Goal: Information Seeking & Learning: Learn about a topic

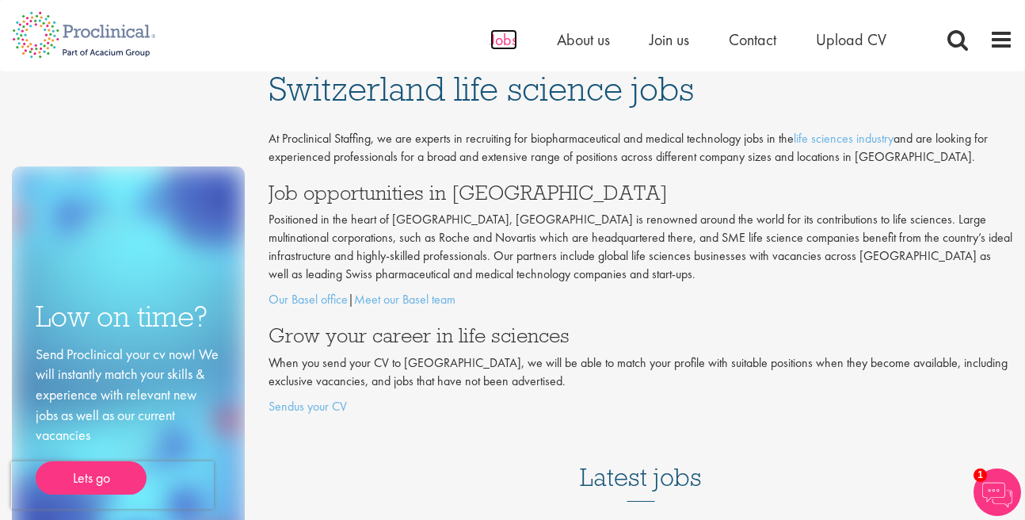
click at [496, 45] on span "Jobs" at bounding box center [503, 39] width 27 height 21
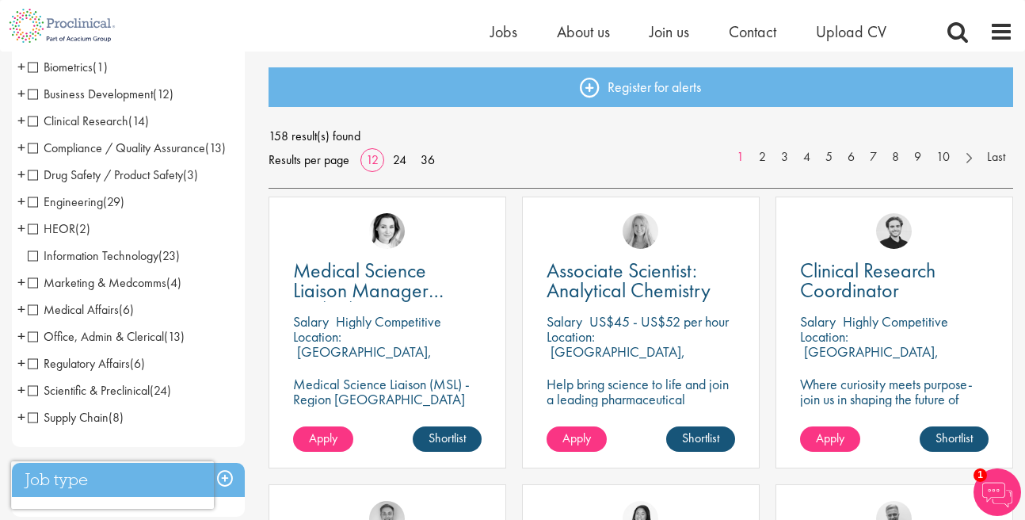
scroll to position [181, 0]
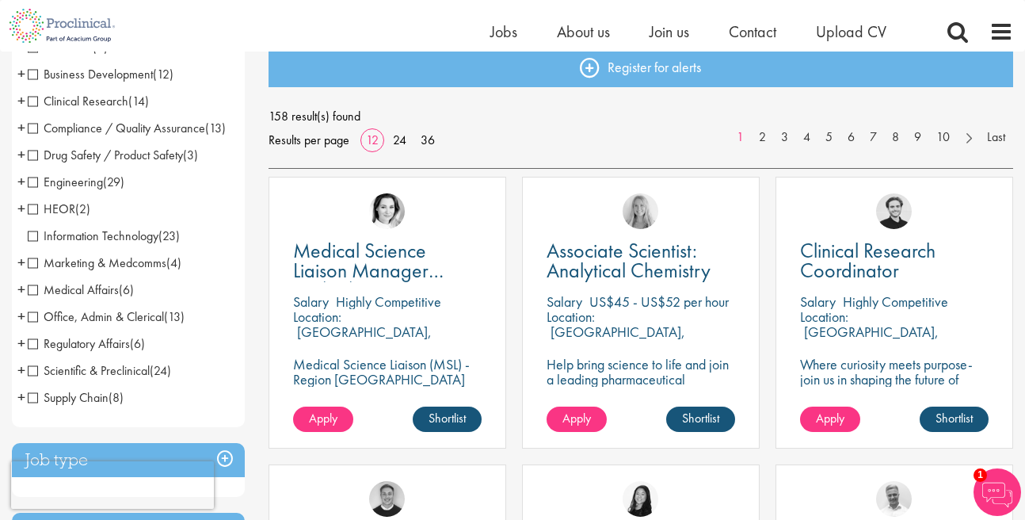
click at [30, 101] on span "Clinical Research" at bounding box center [78, 101] width 101 height 17
click at [32, 131] on span "Compliance / Quality Assurance" at bounding box center [116, 128] width 177 height 17
click at [32, 104] on span "Clinical Research" at bounding box center [78, 101] width 101 height 17
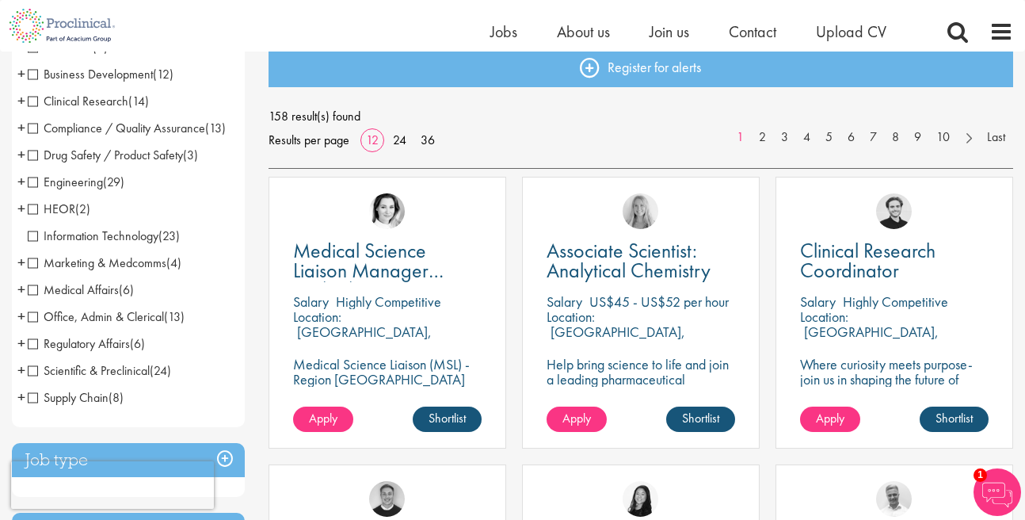
click at [33, 126] on span "Compliance / Quality Assurance" at bounding box center [116, 128] width 177 height 17
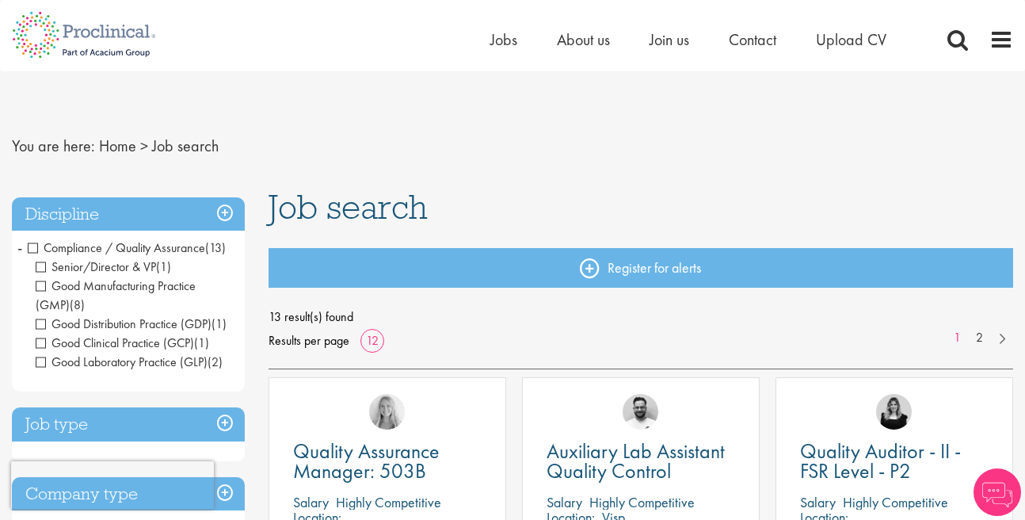
click at [44, 271] on span "Senior/Director & VP" at bounding box center [96, 266] width 120 height 17
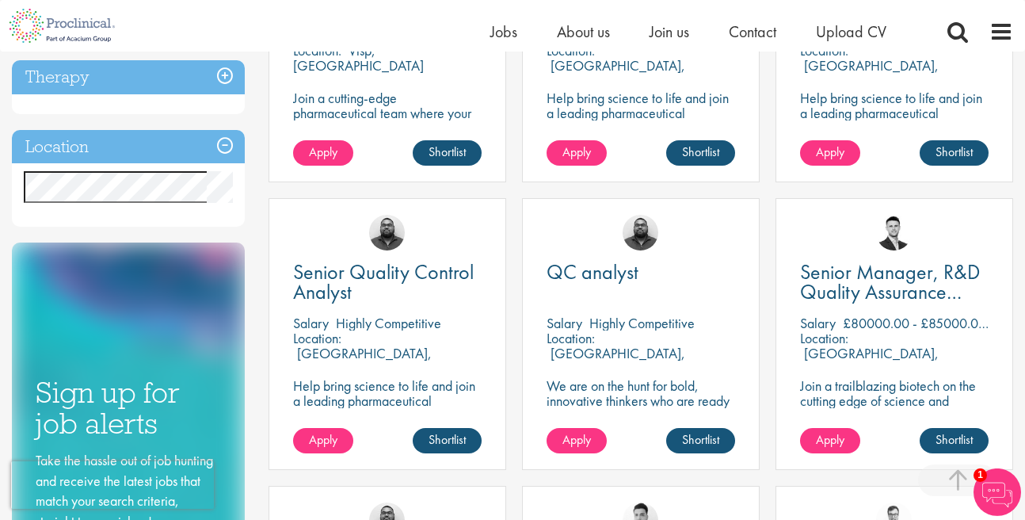
scroll to position [452, 0]
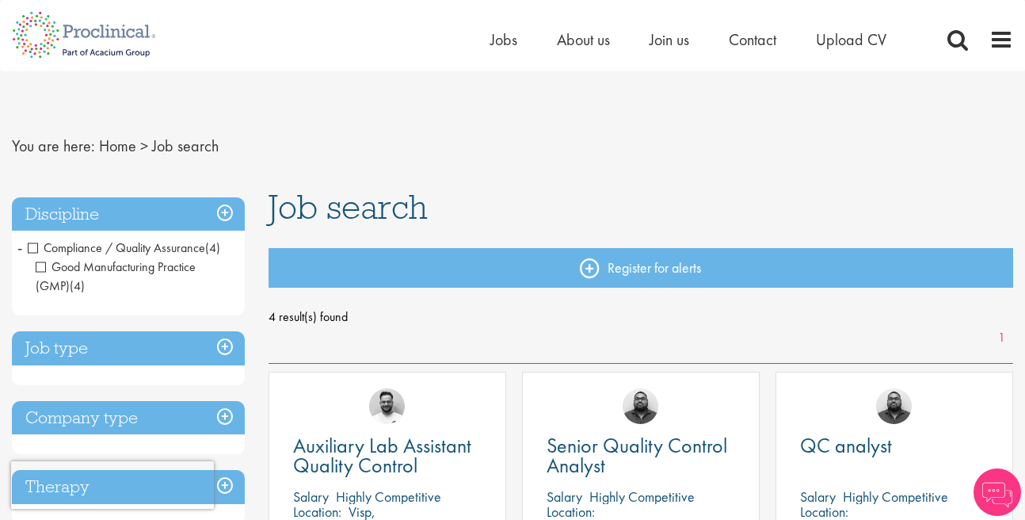
click at [31, 253] on span "Compliance / Quality Assurance" at bounding box center [116, 247] width 177 height 17
click at [219, 212] on h3 "Discipline" at bounding box center [128, 214] width 233 height 34
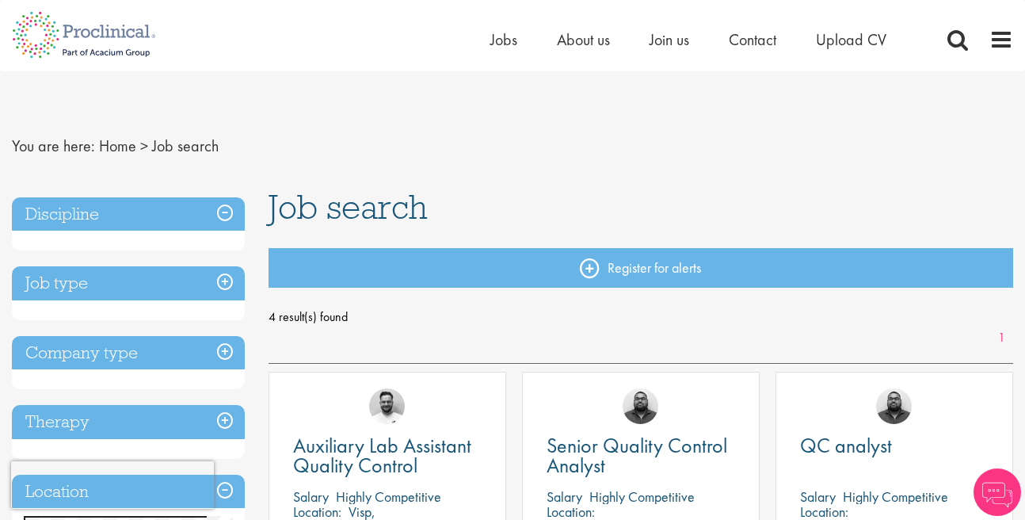
click at [219, 212] on h3 "Discipline" at bounding box center [128, 214] width 233 height 34
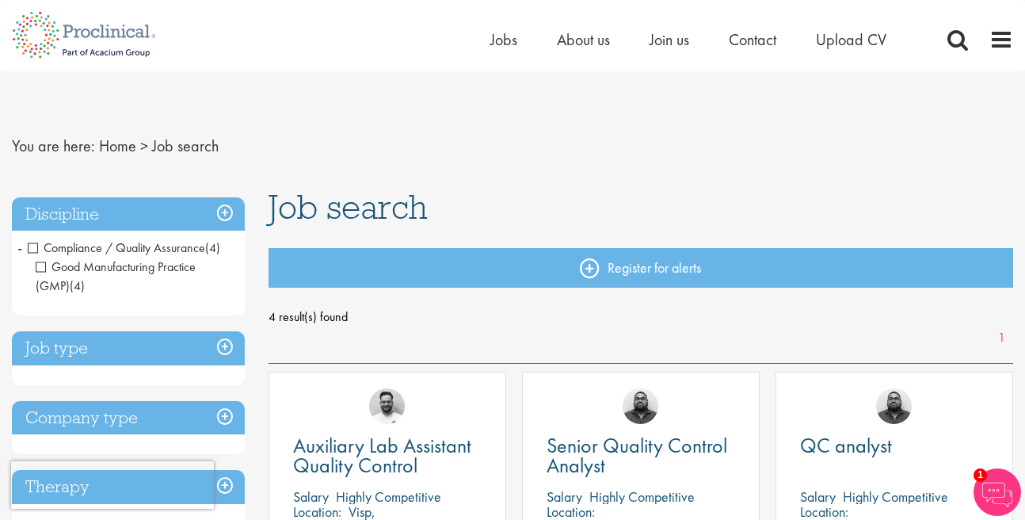
click at [19, 247] on span "-" at bounding box center [19, 247] width 5 height 24
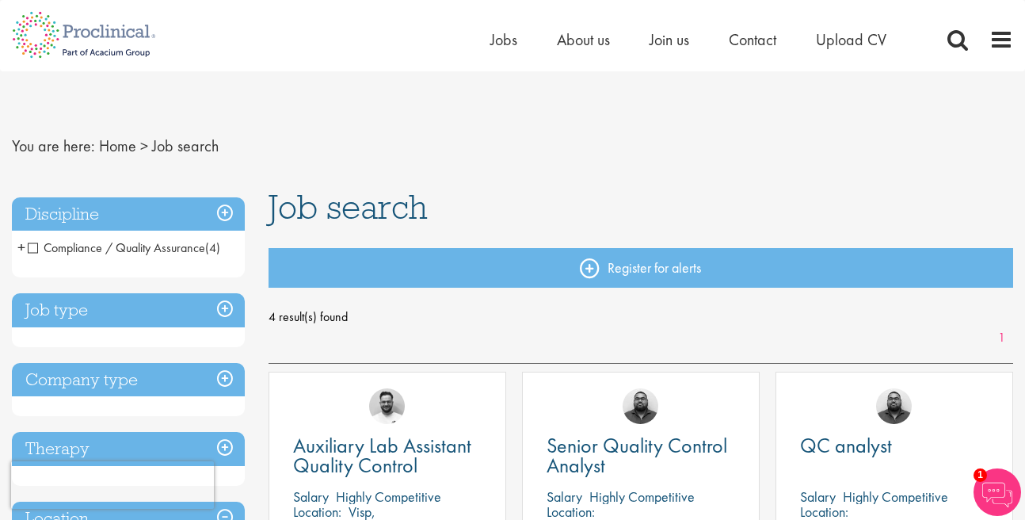
click at [19, 247] on span "+" at bounding box center [21, 247] width 8 height 24
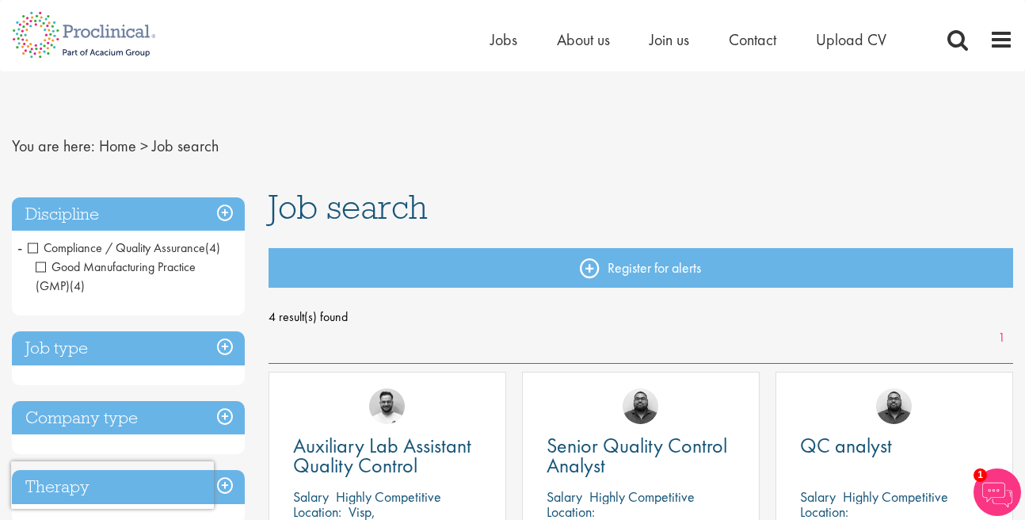
click at [226, 219] on h3 "Discipline" at bounding box center [128, 214] width 233 height 34
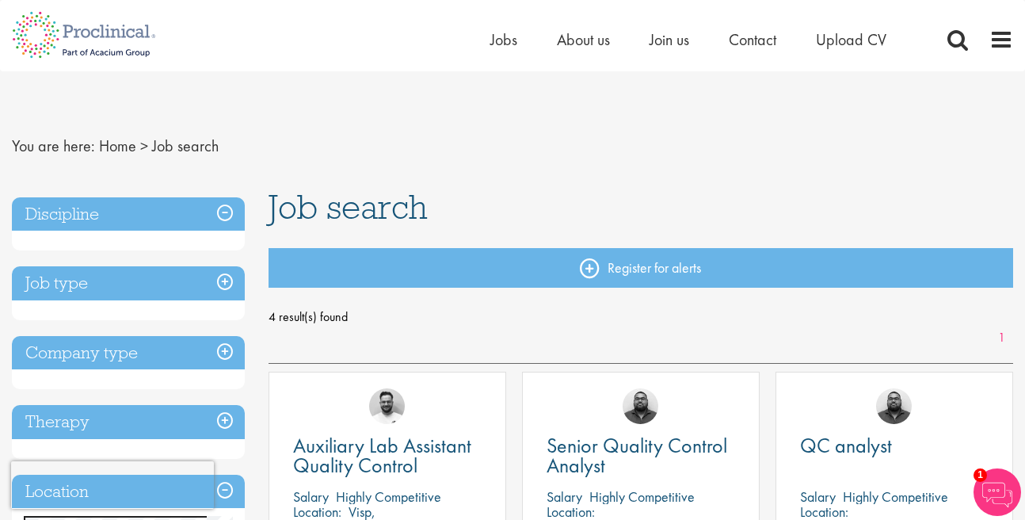
click at [227, 219] on h3 "Discipline" at bounding box center [128, 214] width 233 height 34
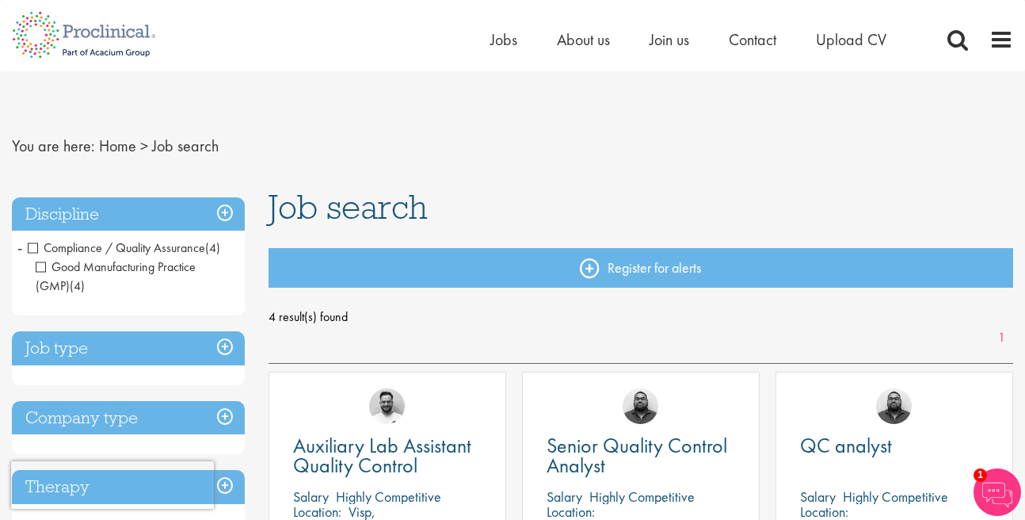
click at [489, 44] on div "Home Jobs About us Join us Contact Upload CV" at bounding box center [506, 29] width 1013 height 59
click at [504, 44] on span "Jobs" at bounding box center [503, 39] width 27 height 21
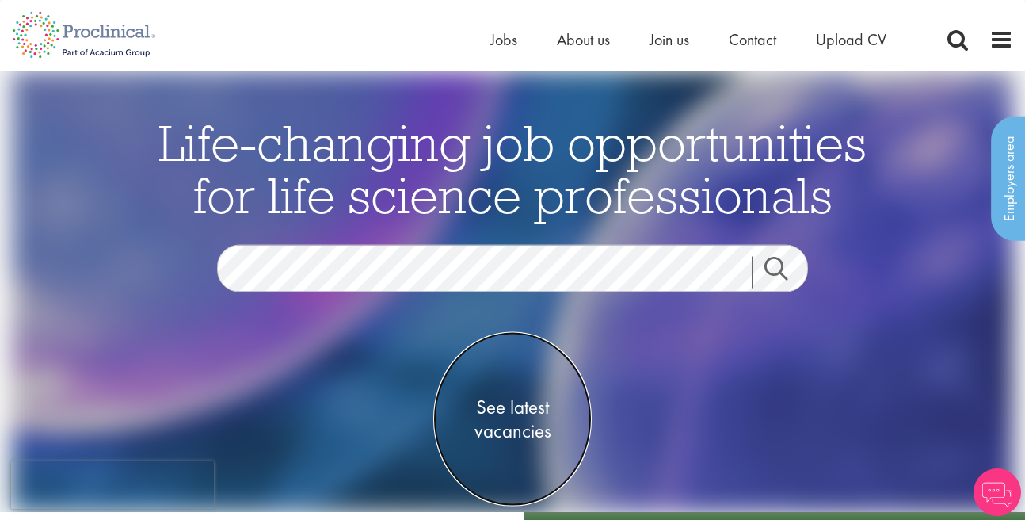
click at [489, 408] on span "See latest vacancies" at bounding box center [512, 419] width 158 height 48
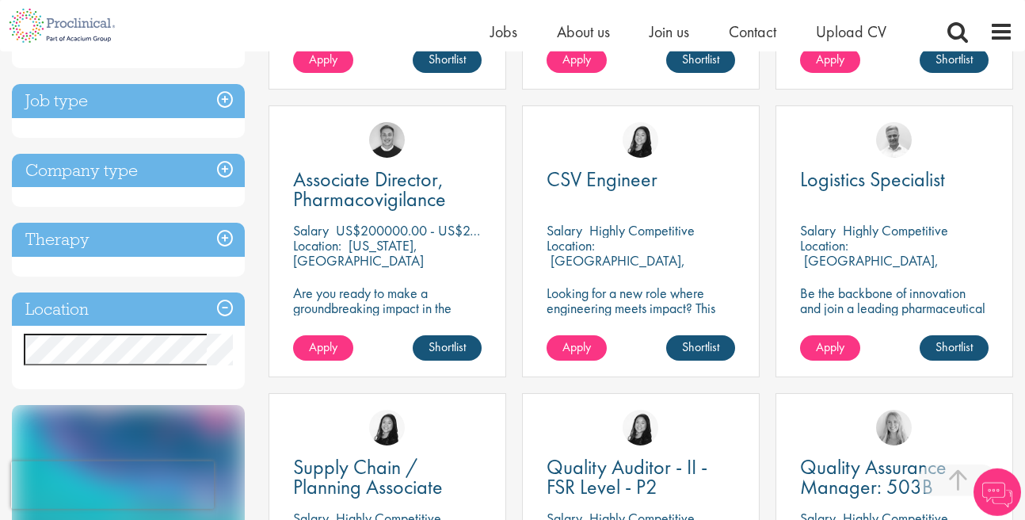
scroll to position [659, 0]
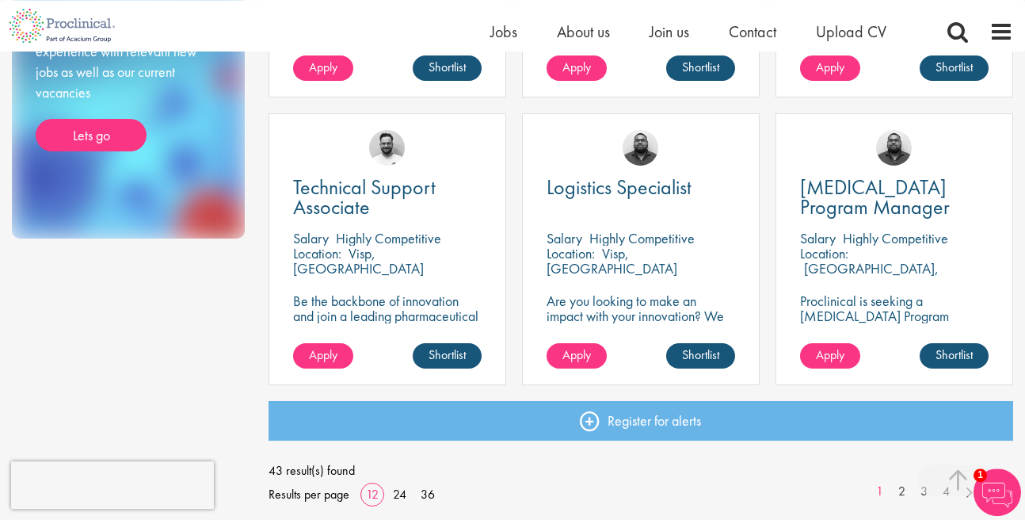
scroll to position [1355, 0]
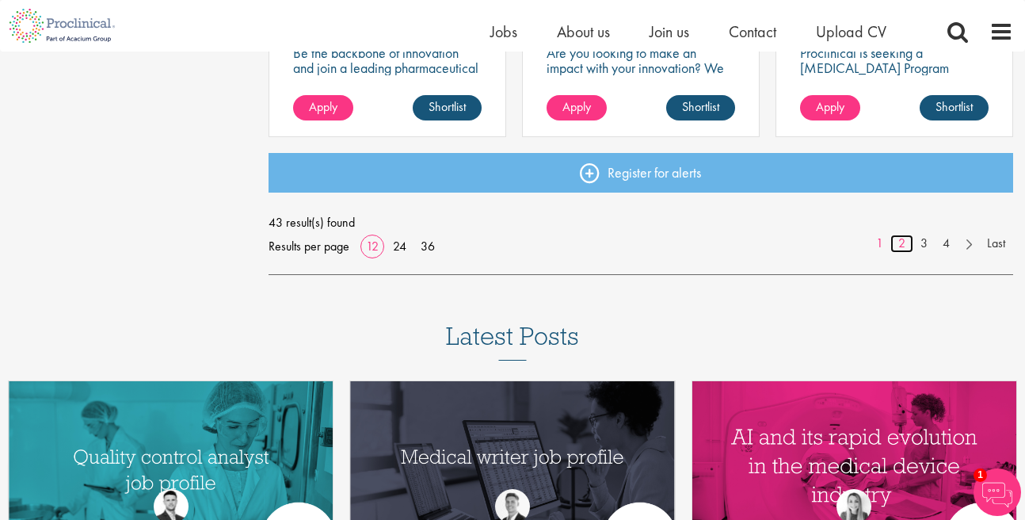
click at [899, 245] on link "2" at bounding box center [902, 244] width 23 height 18
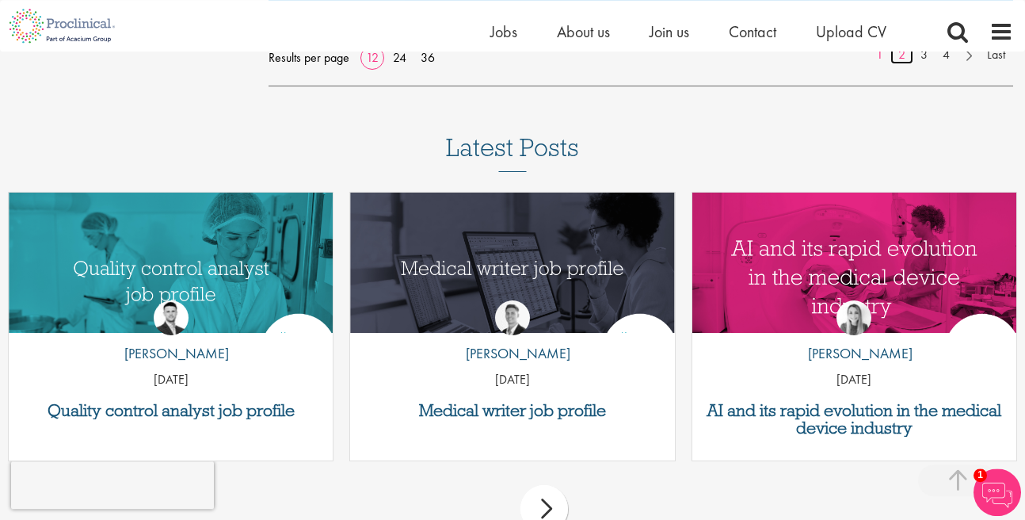
scroll to position [1626, 0]
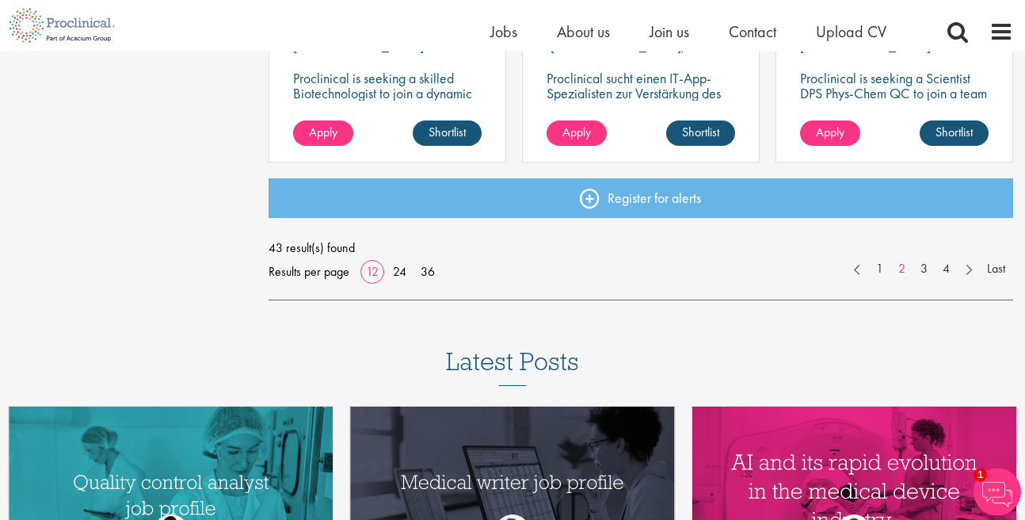
scroll to position [1355, 0]
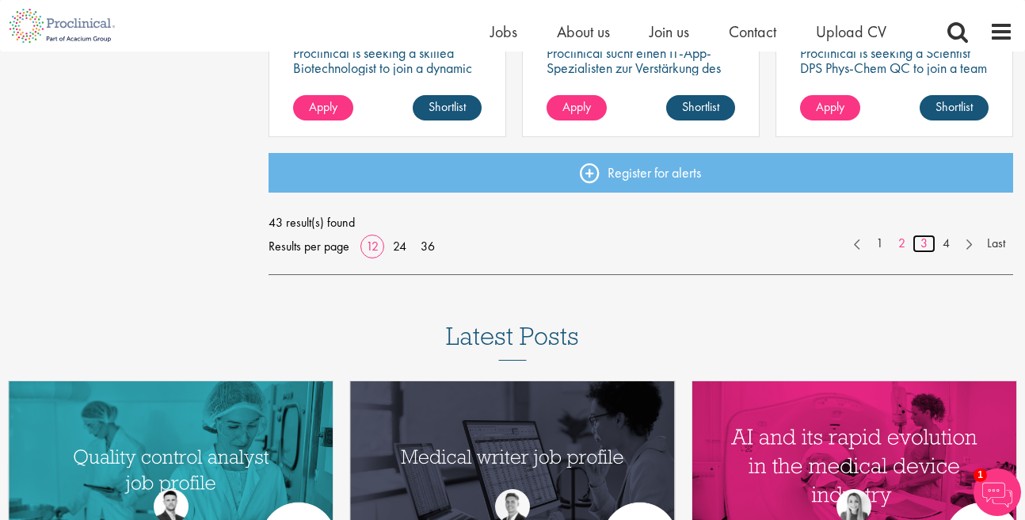
click at [919, 247] on link "3" at bounding box center [924, 244] width 23 height 18
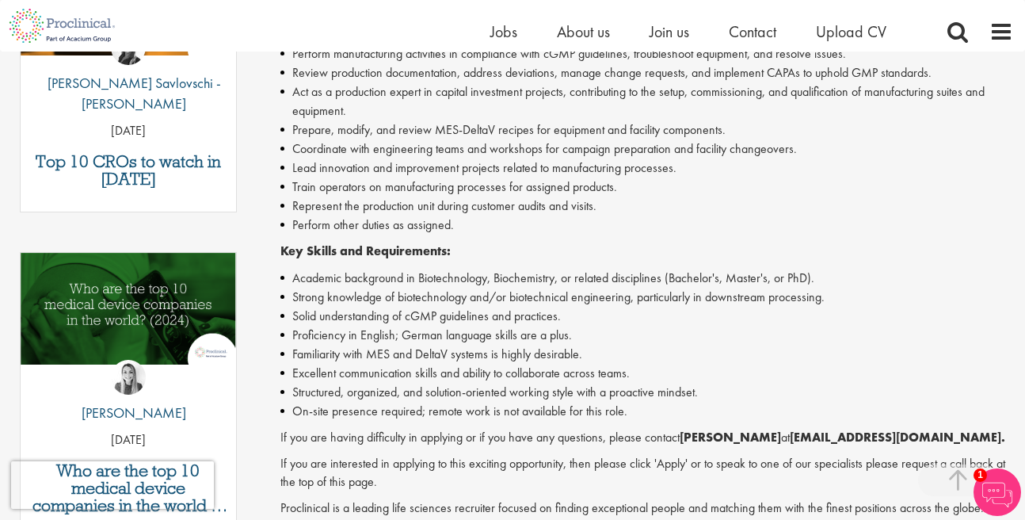
scroll to position [813, 0]
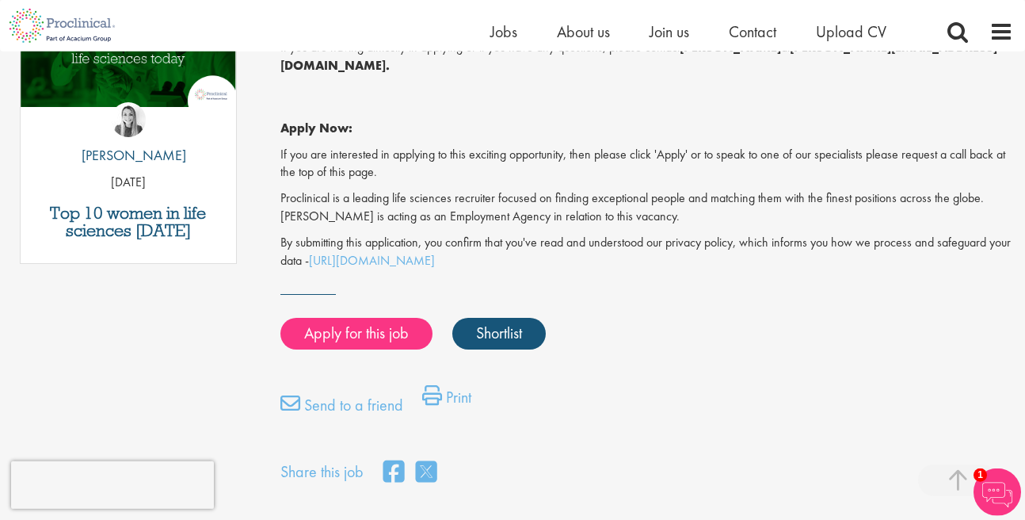
scroll to position [994, 0]
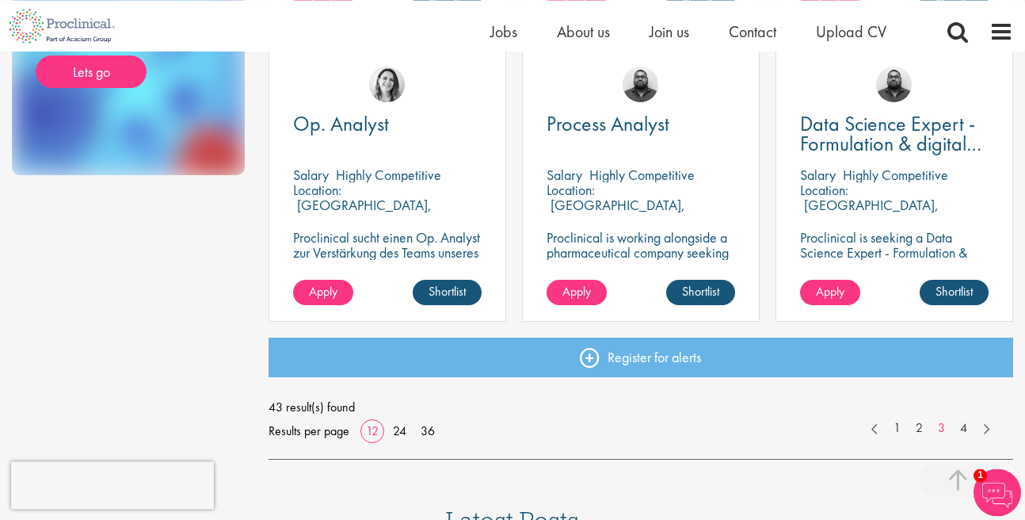
scroll to position [1174, 0]
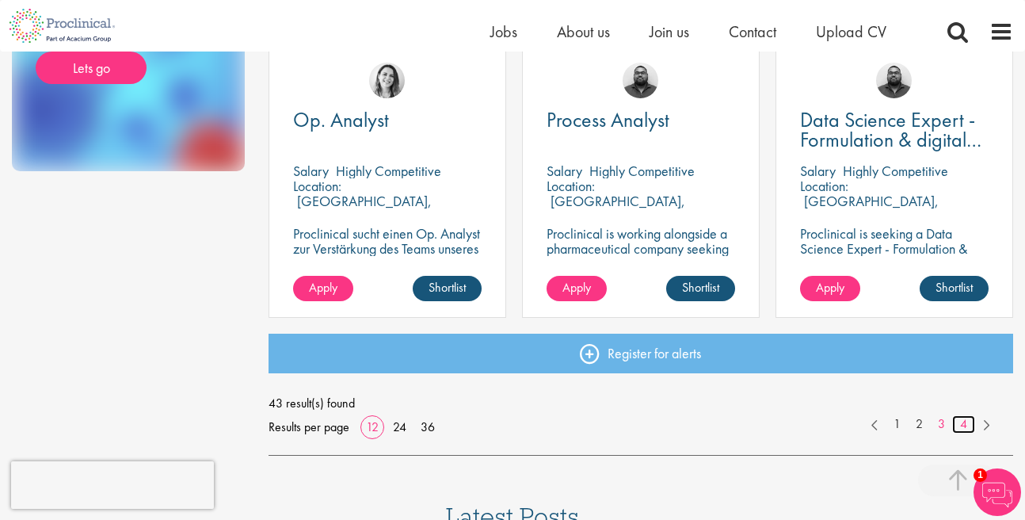
click at [965, 423] on link "4" at bounding box center [963, 424] width 23 height 18
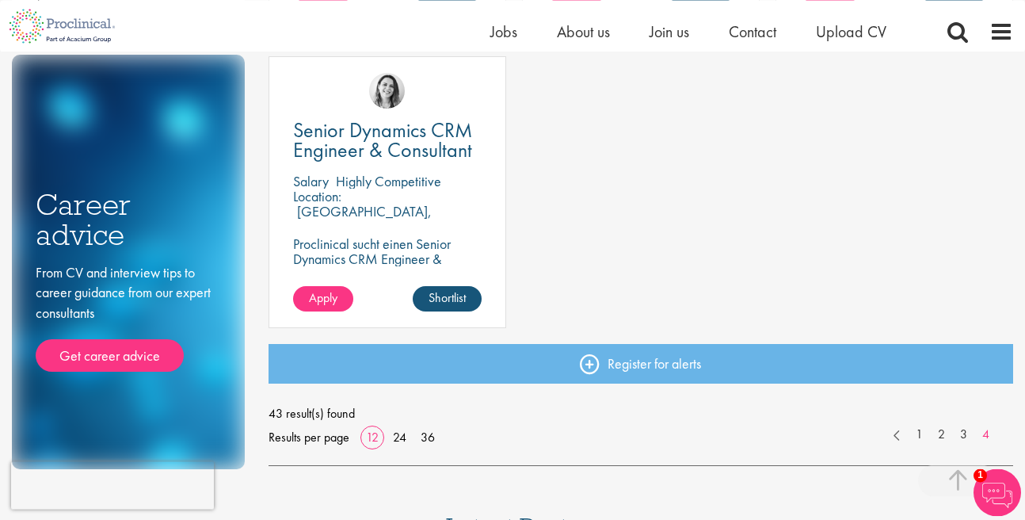
scroll to position [903, 0]
